Goal: Transaction & Acquisition: Purchase product/service

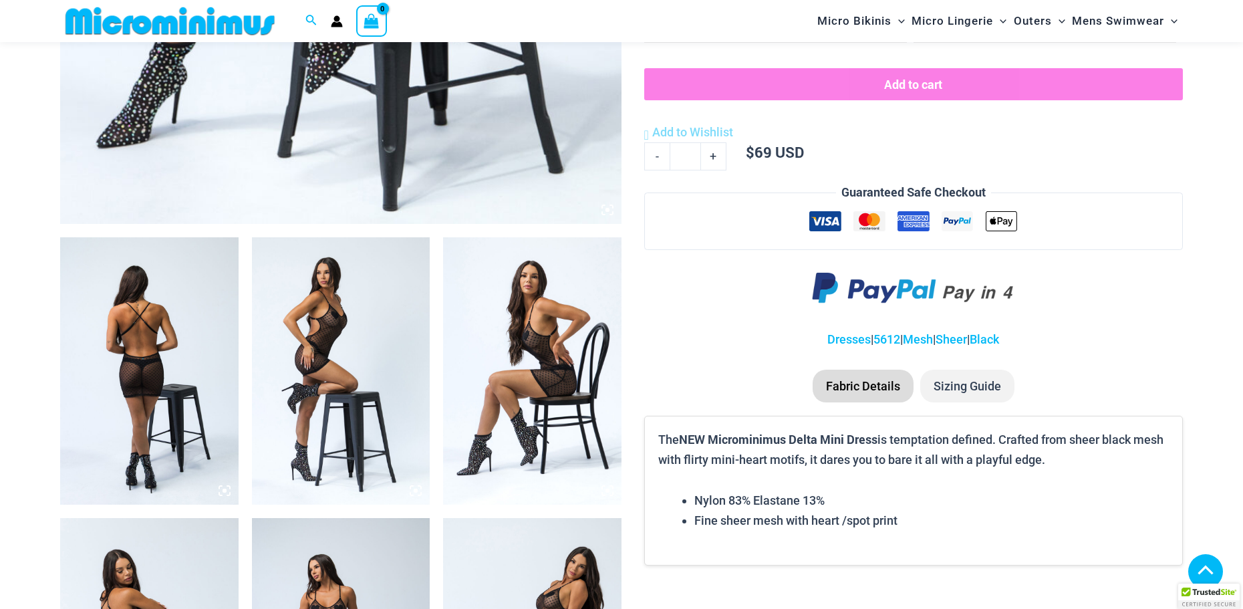
scroll to position [933, 0]
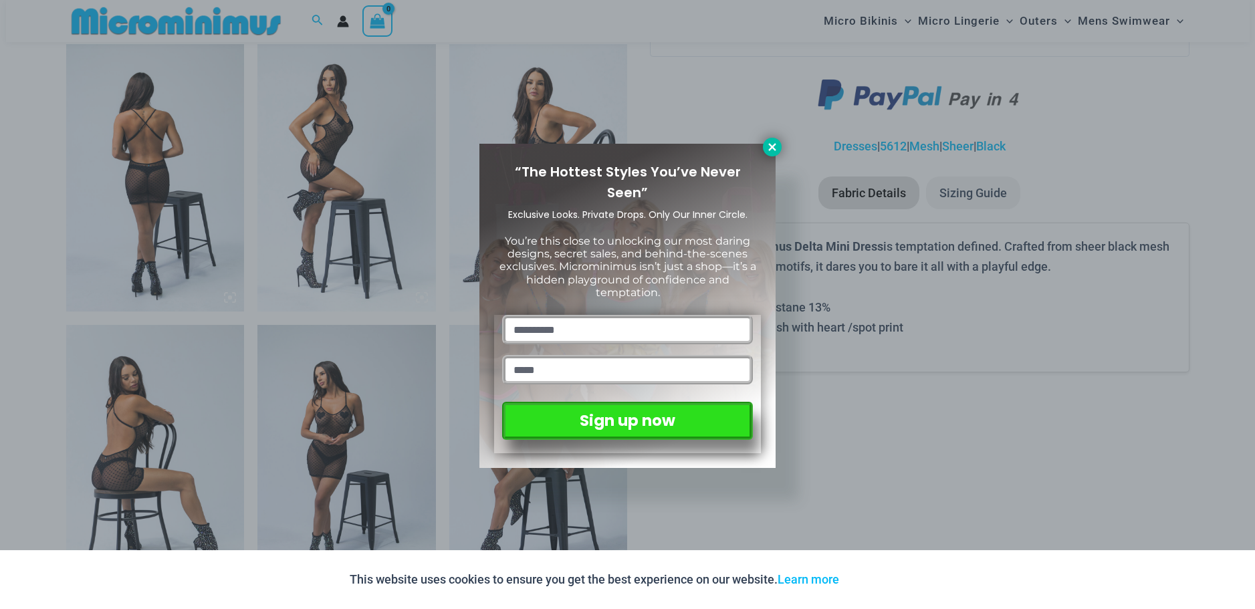
click at [773, 146] on icon at bounding box center [771, 146] width 7 height 7
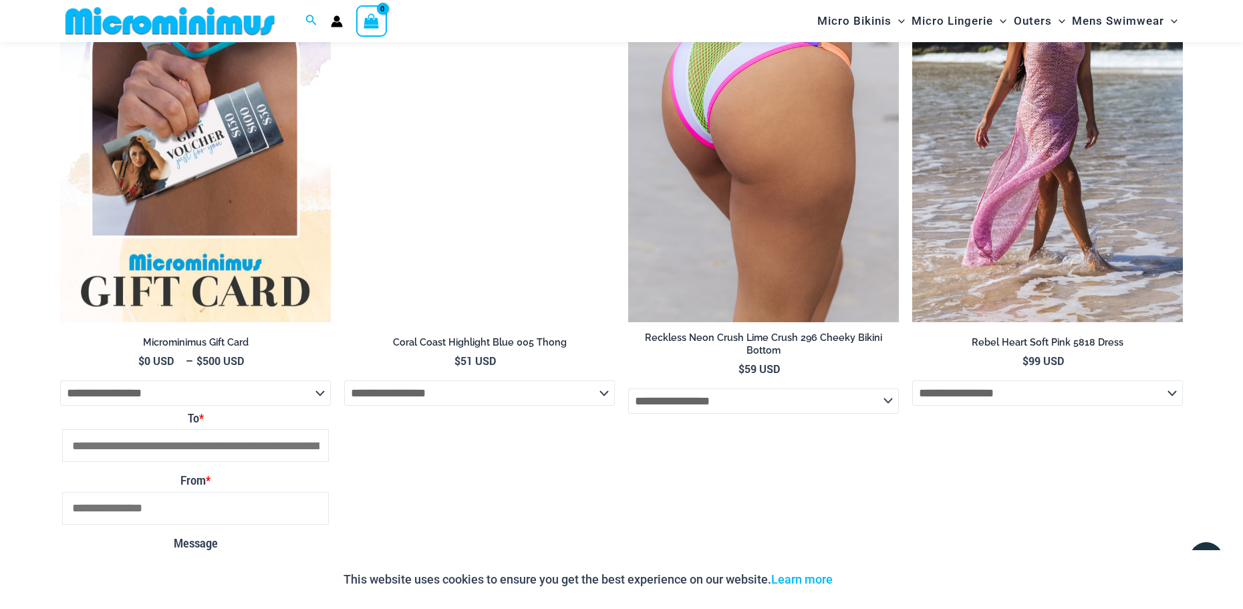
scroll to position [2270, 0]
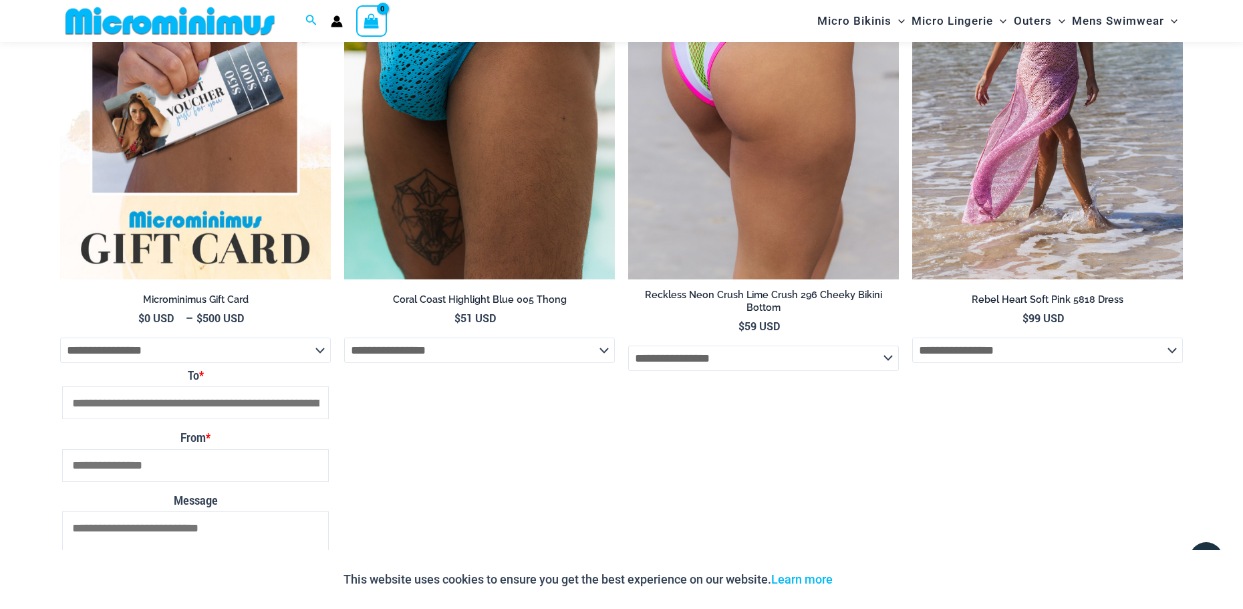
click at [812, 147] on img at bounding box center [763, 76] width 271 height 406
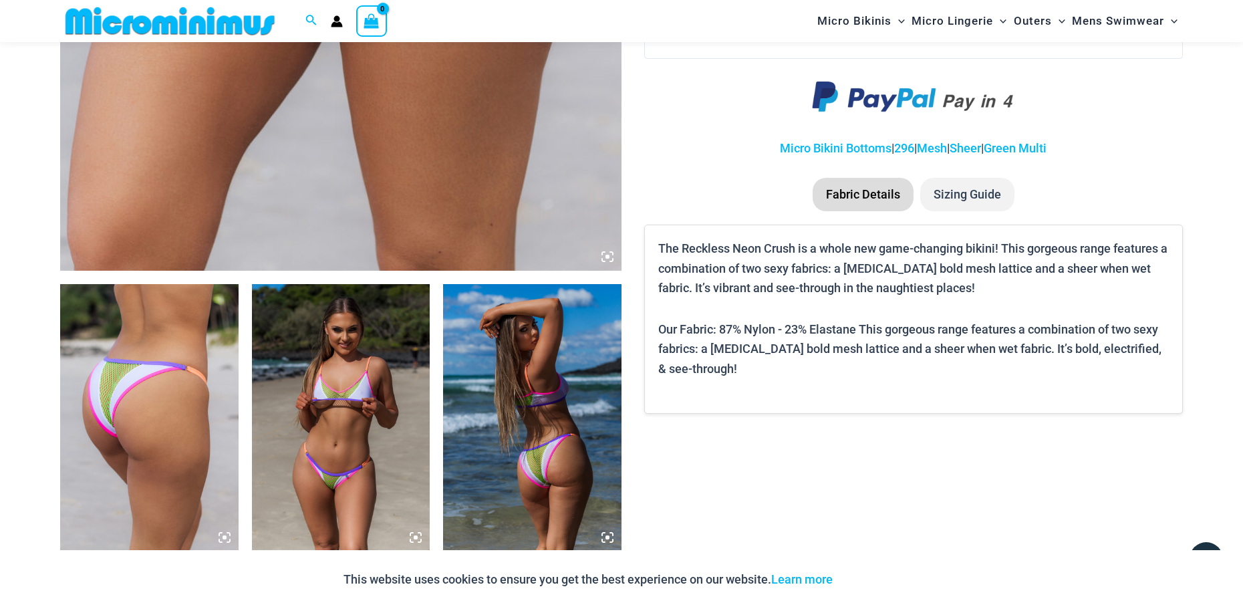
scroll to position [924, 0]
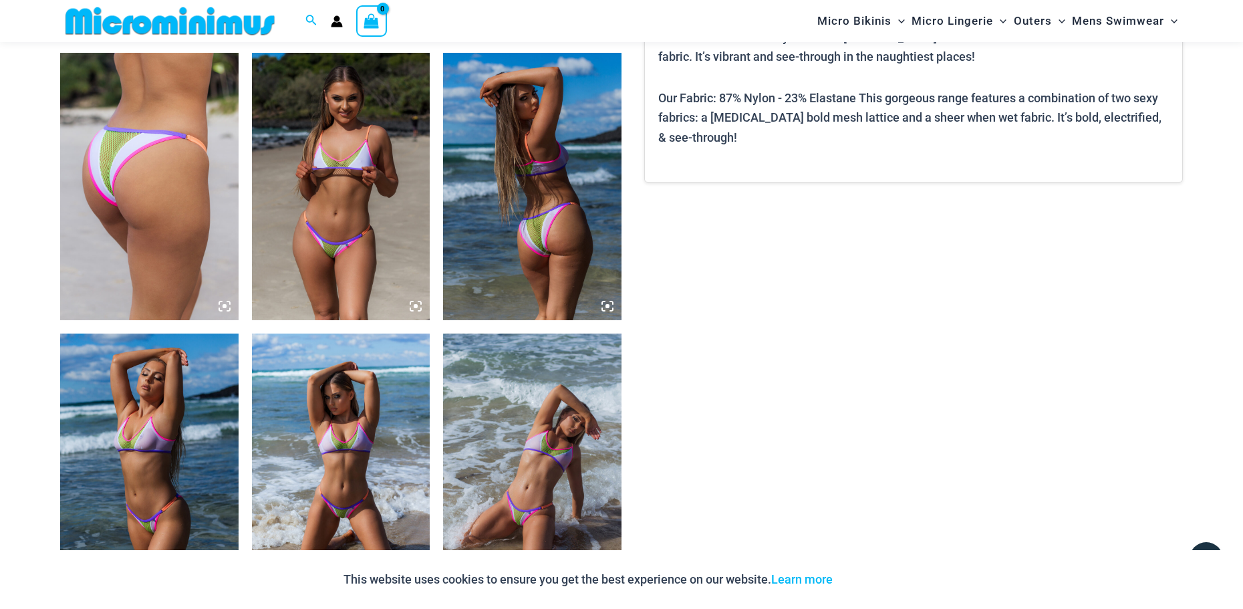
click at [522, 466] on img at bounding box center [532, 467] width 178 height 267
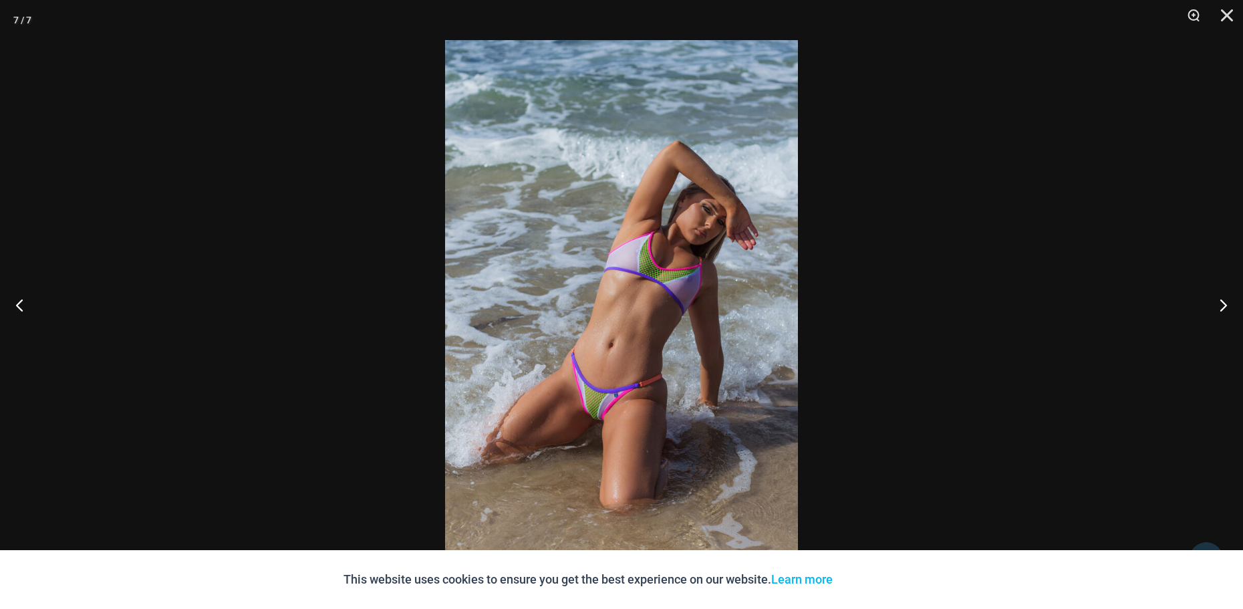
click at [598, 406] on img at bounding box center [621, 304] width 353 height 529
